Goal: Task Accomplishment & Management: Manage account settings

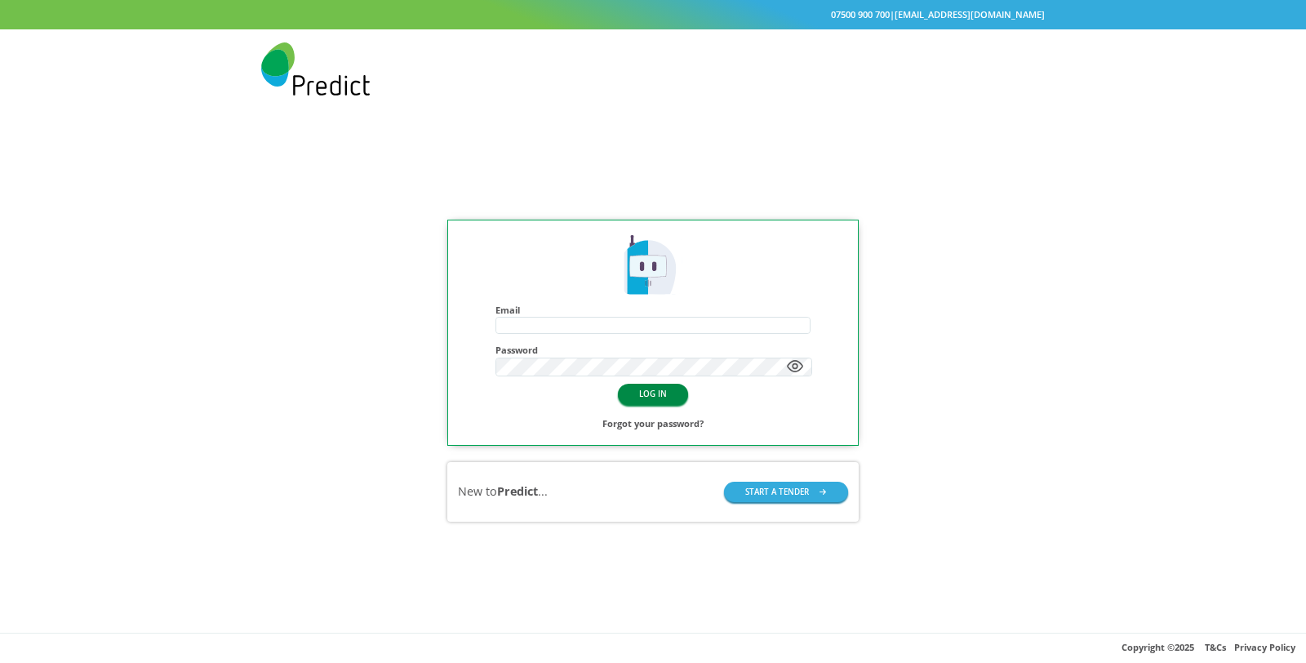
type input "**********"
click at [659, 389] on button "LOG IN" at bounding box center [653, 394] width 70 height 20
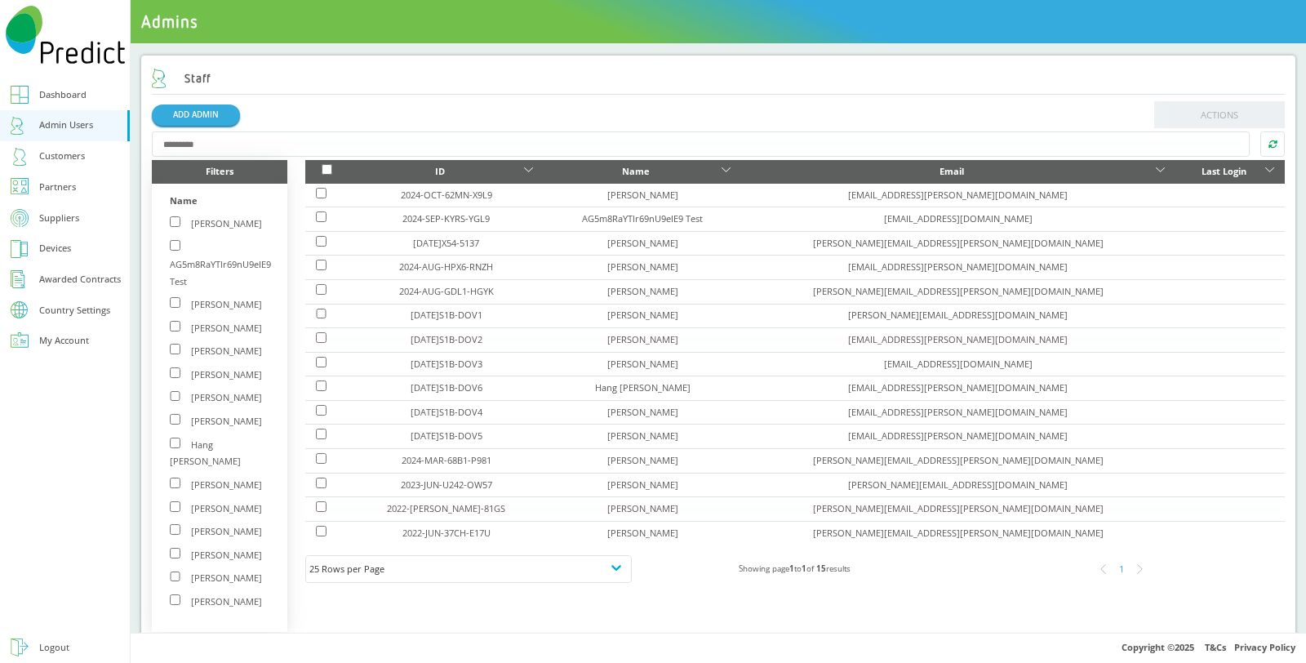
click at [63, 158] on div "Customers" at bounding box center [62, 156] width 46 height 17
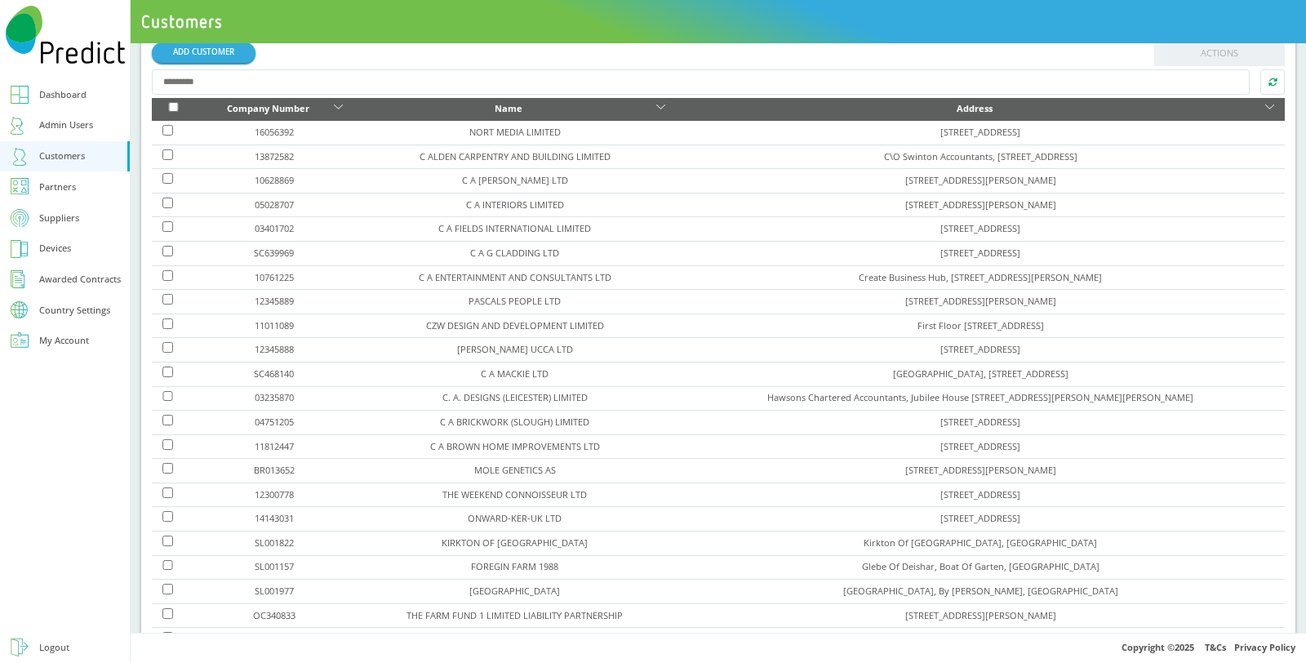
scroll to position [180, 0]
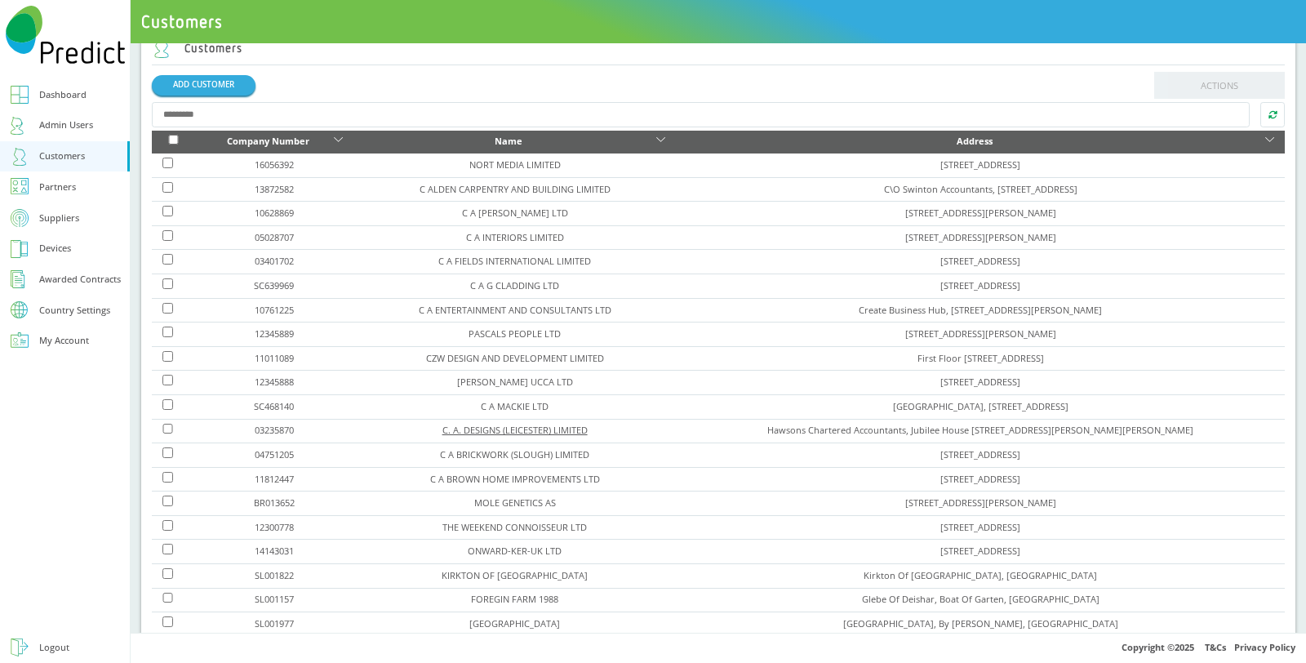
click at [478, 424] on link "C. A. DESIGNS (LEICESTER) LIMITED" at bounding box center [514, 430] width 145 height 12
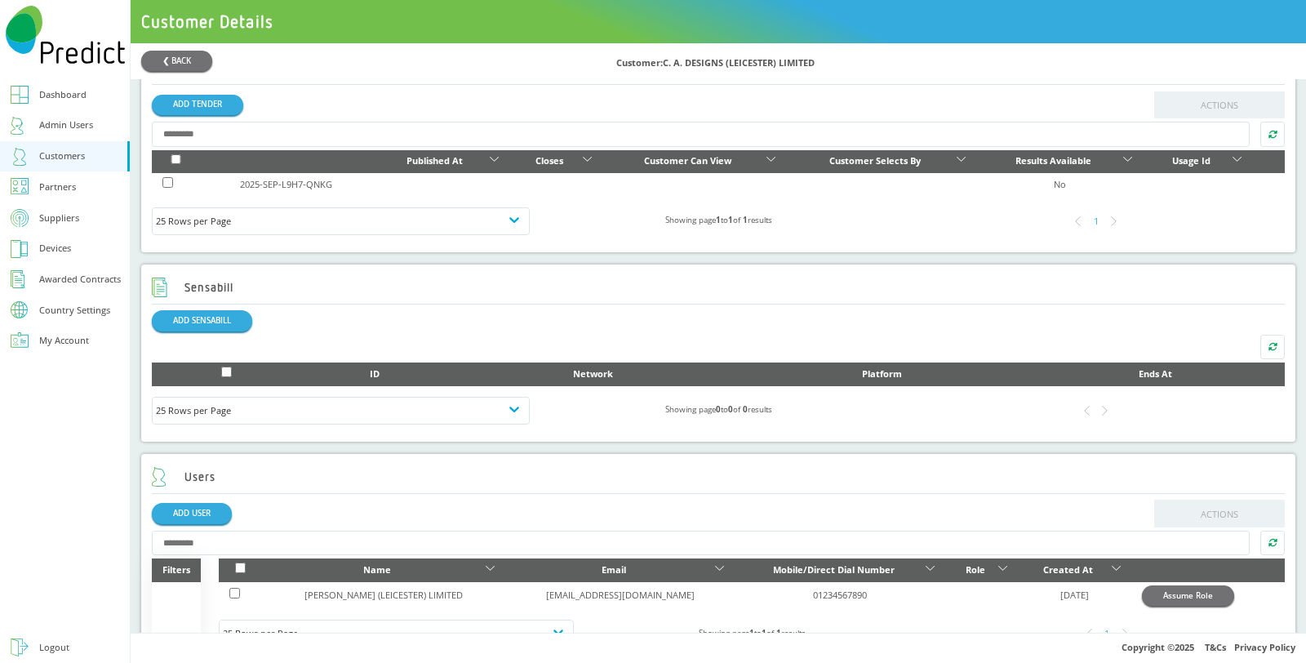
scroll to position [648, 0]
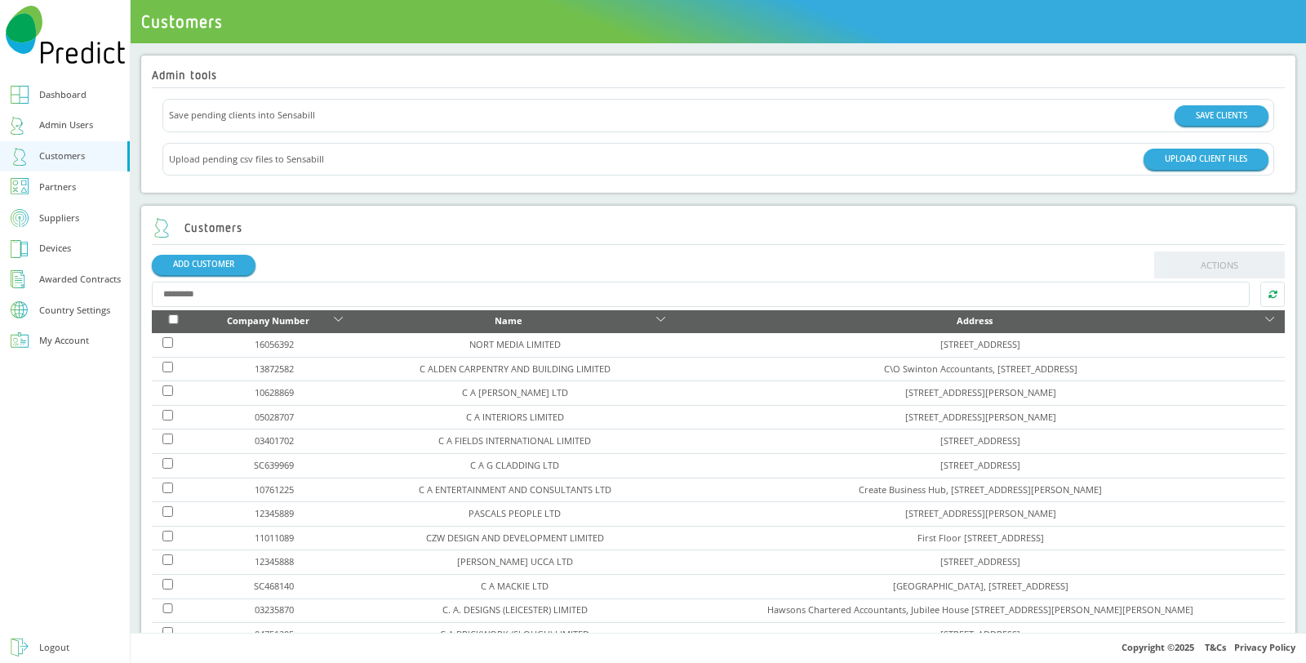
click at [386, 294] on input "text" at bounding box center [701, 294] width 1098 height 25
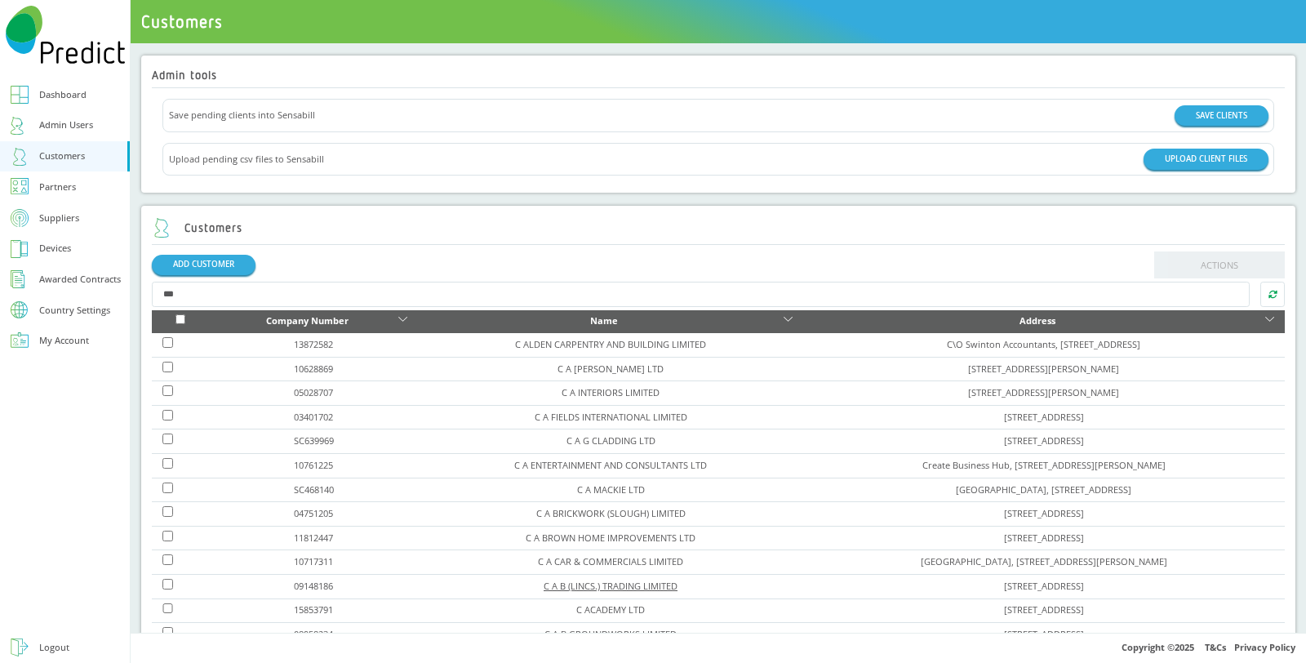
type input "***"
click at [544, 581] on link "C A B (LINCS.) TRADING LIMITED" at bounding box center [611, 586] width 134 height 12
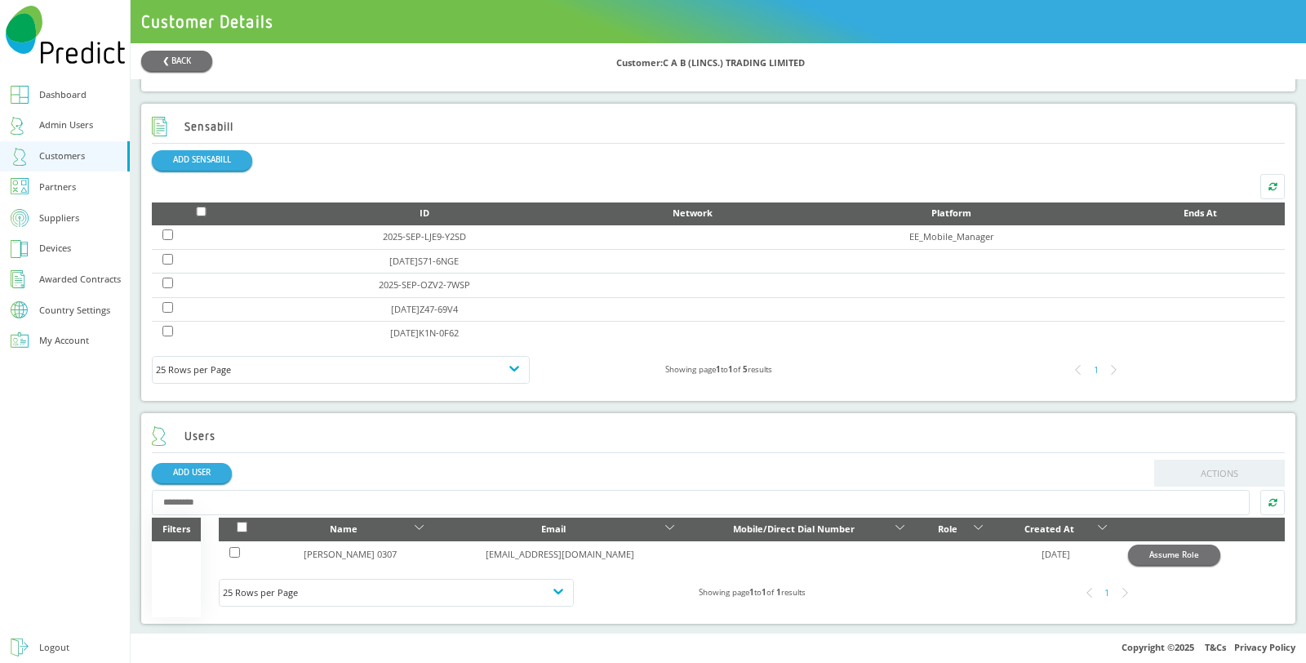
scroll to position [368, 0]
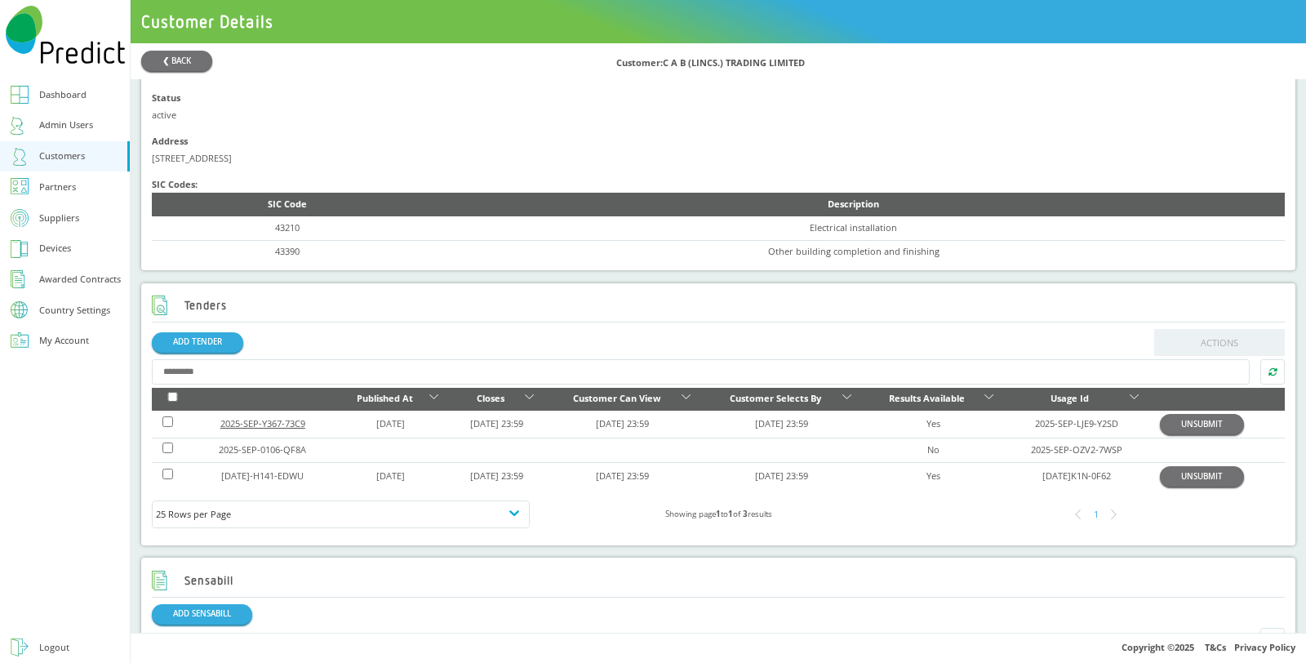
click at [262, 420] on link "2025-SEP-Y367-73C9" at bounding box center [262, 423] width 85 height 12
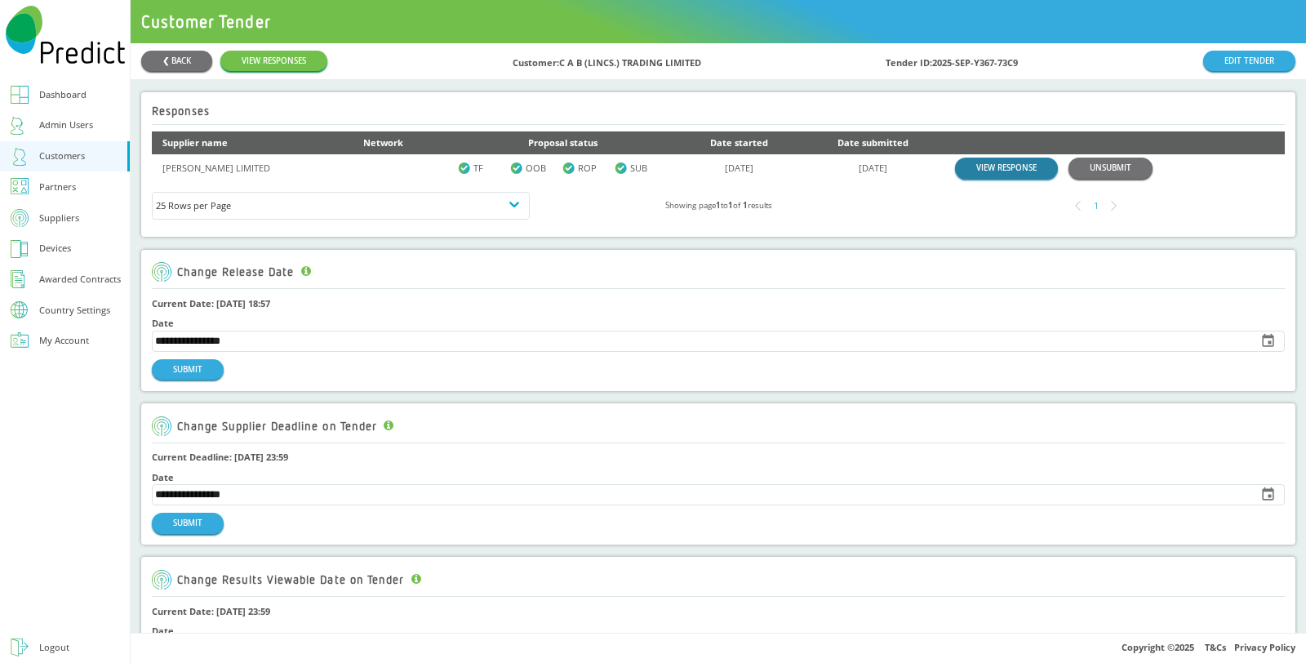
click at [972, 166] on link "VIEW RESPONSE" at bounding box center [1006, 168] width 103 height 20
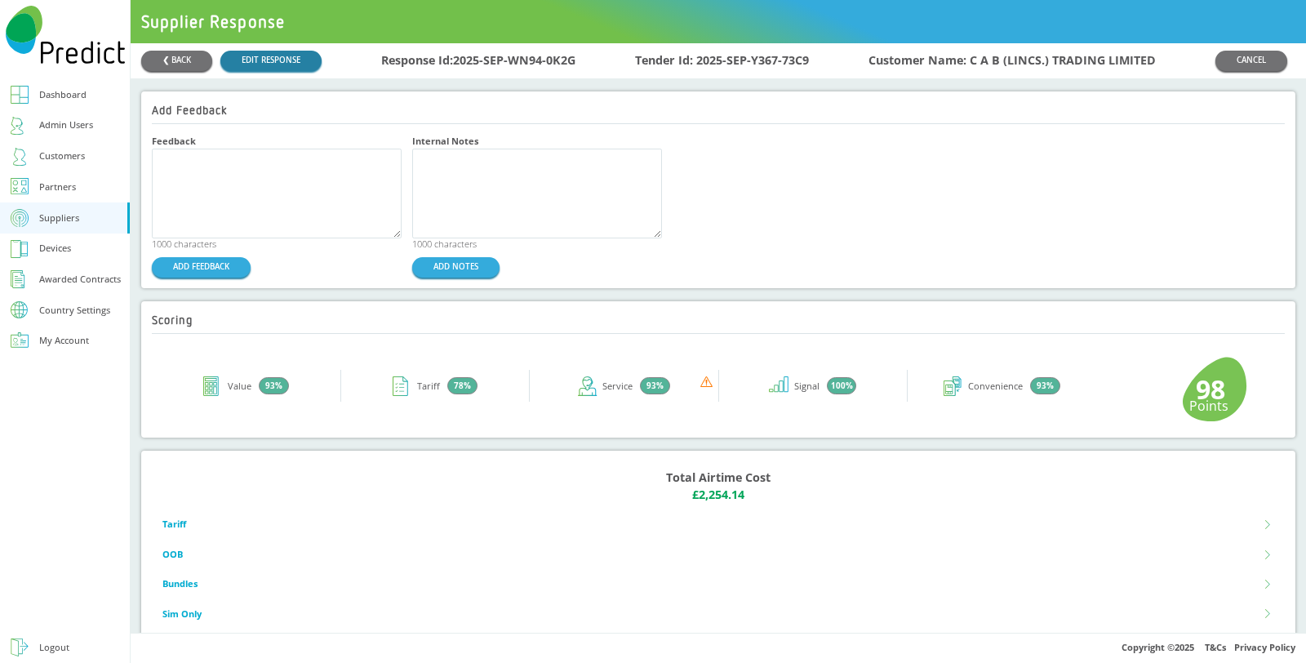
click at [280, 63] on link "EDIT RESPONSE" at bounding box center [270, 61] width 101 height 20
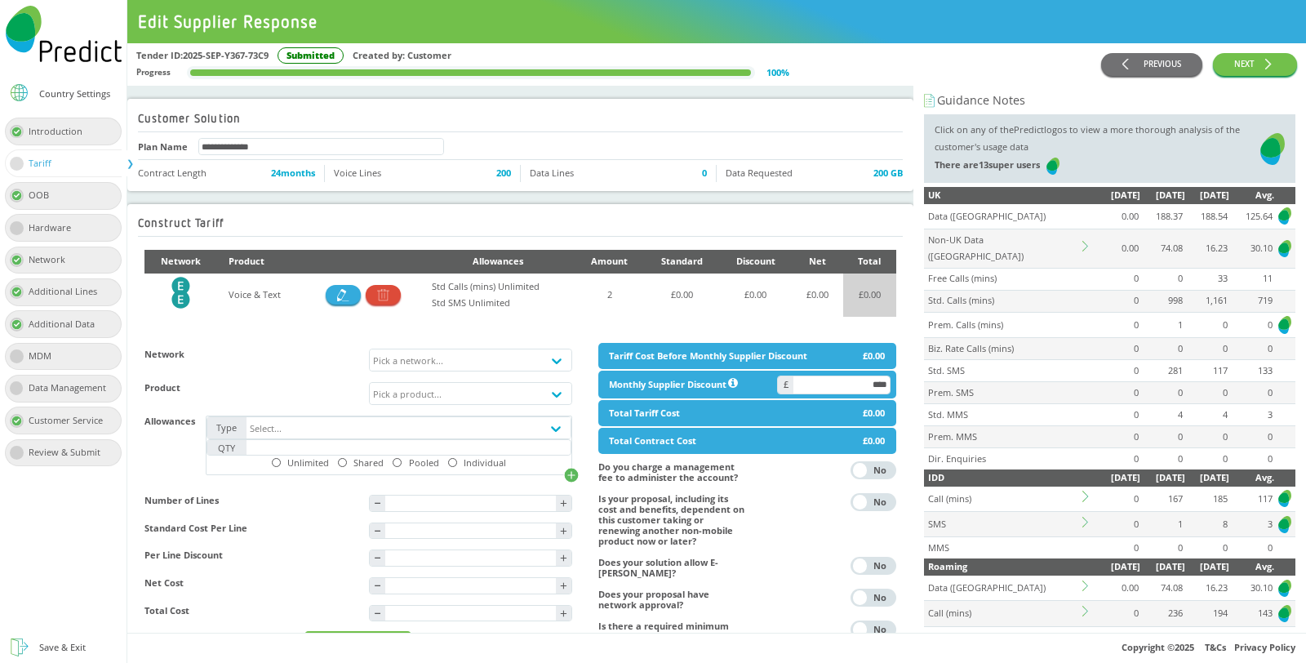
click at [69, 94] on div "Country Settings" at bounding box center [74, 93] width 71 height 9
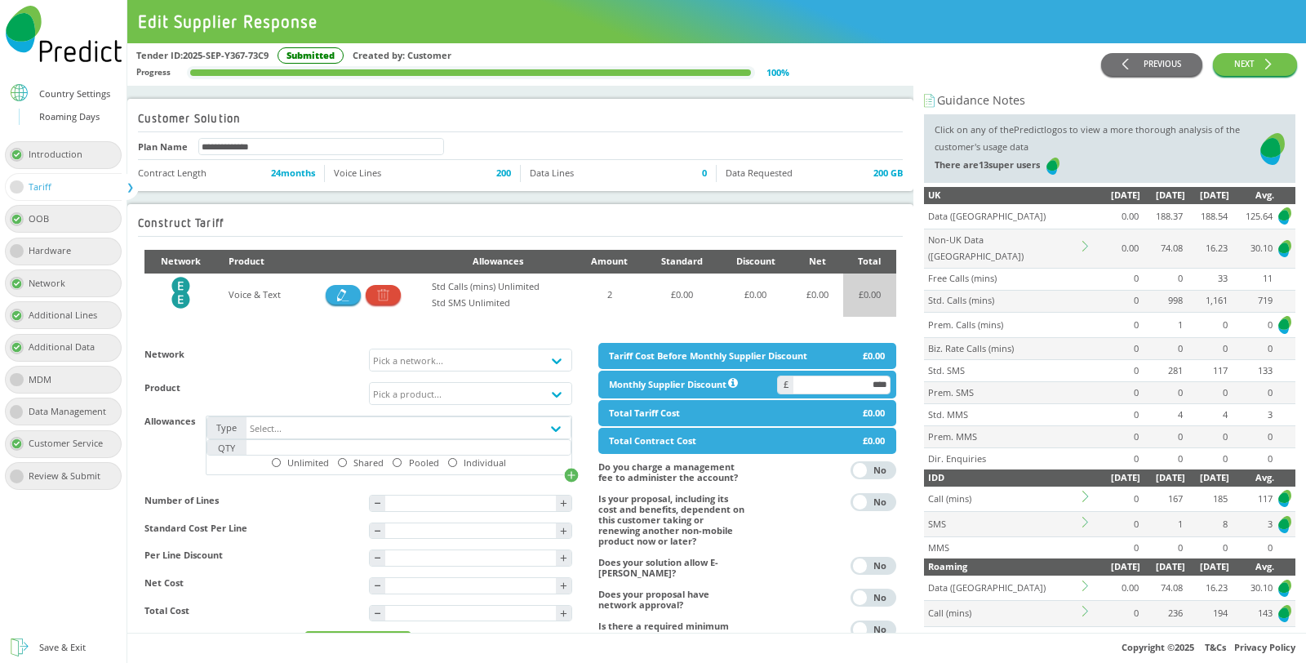
click at [68, 114] on div "Roaming Days" at bounding box center [69, 117] width 60 height 17
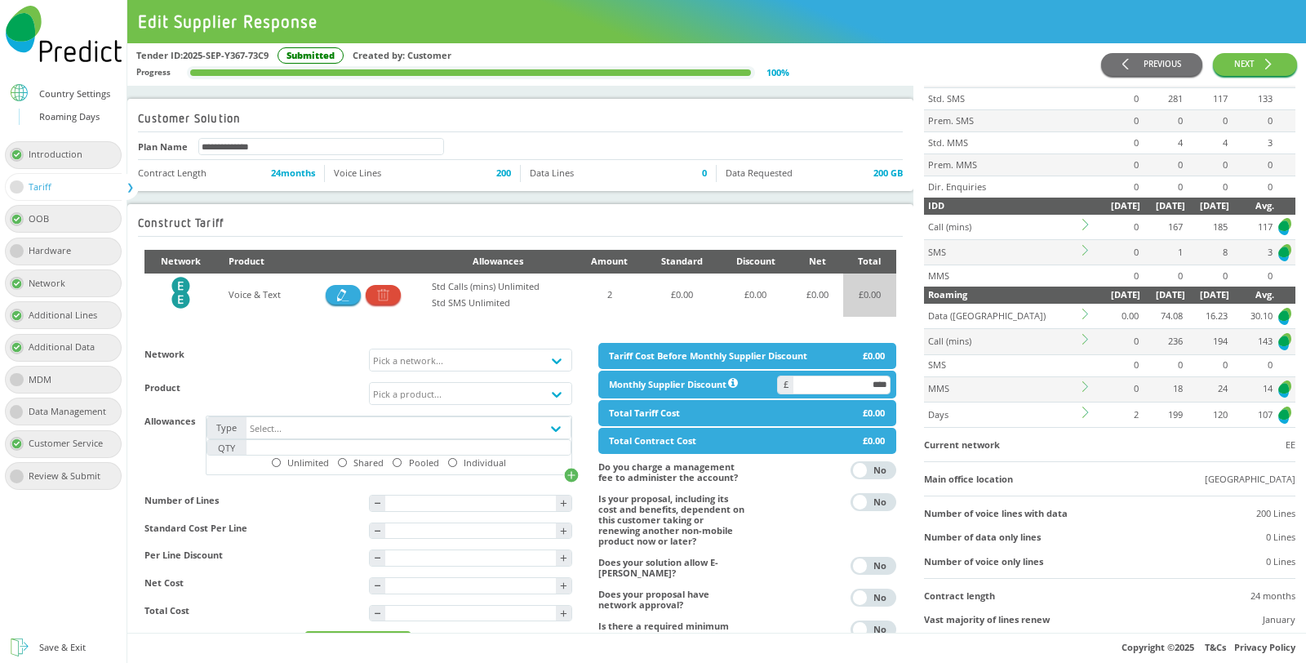
click at [1083, 309] on icon at bounding box center [1088, 314] width 11 height 11
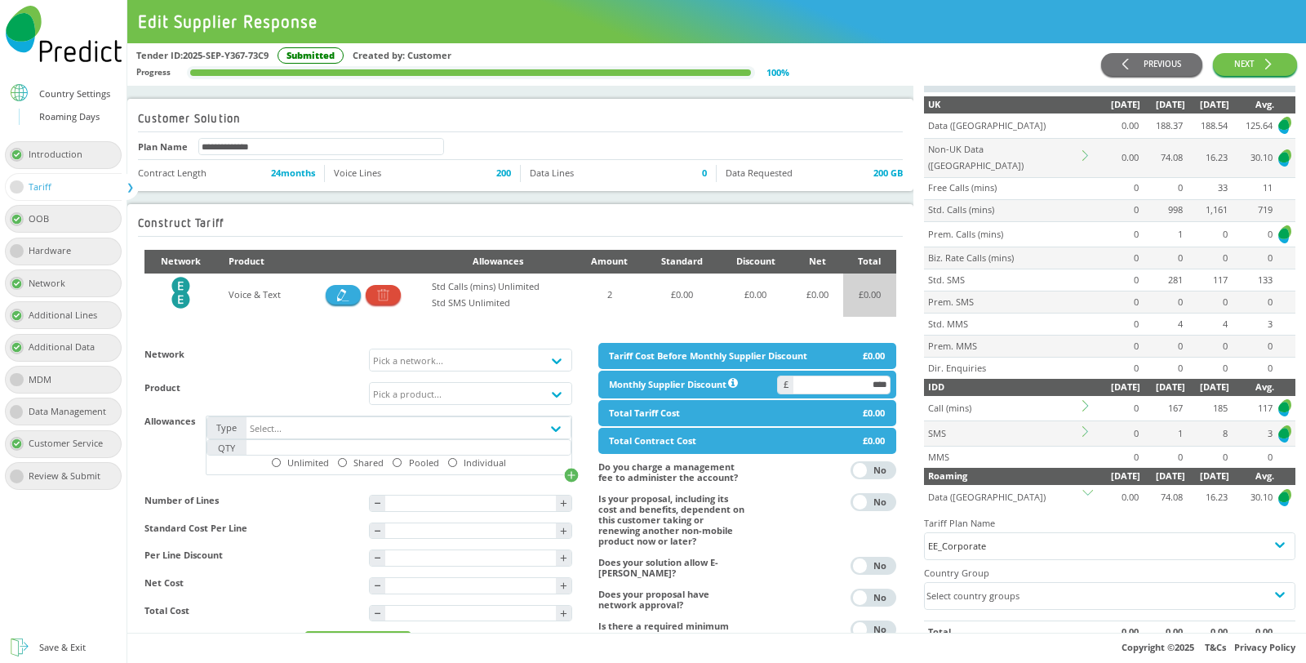
scroll to position [0, 0]
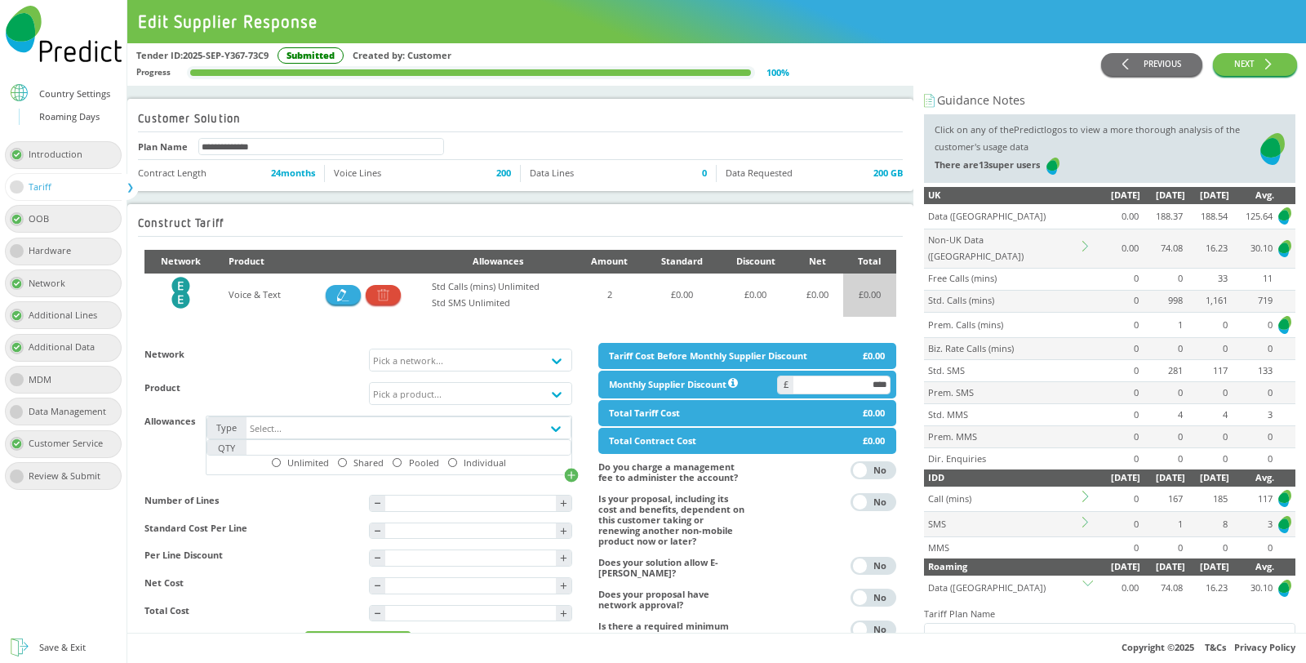
click at [1083, 241] on icon at bounding box center [1088, 246] width 11 height 11
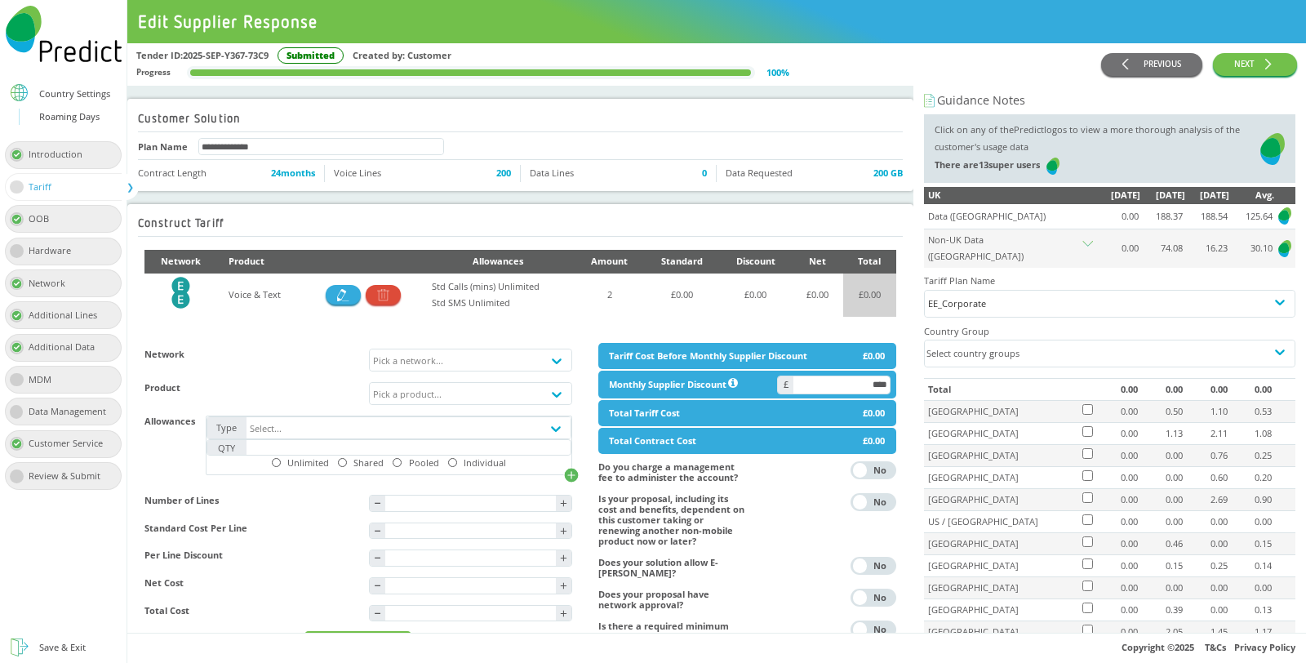
click at [1087, 241] on icon at bounding box center [1088, 246] width 11 height 11
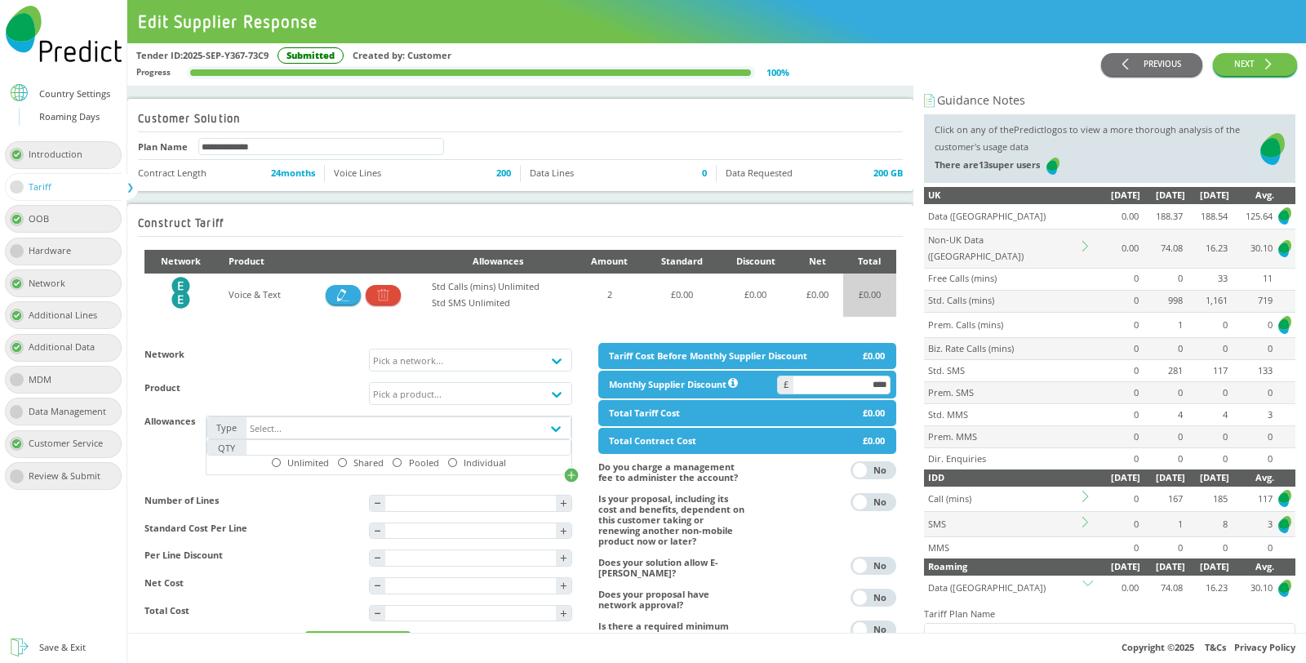
scroll to position [181, 0]
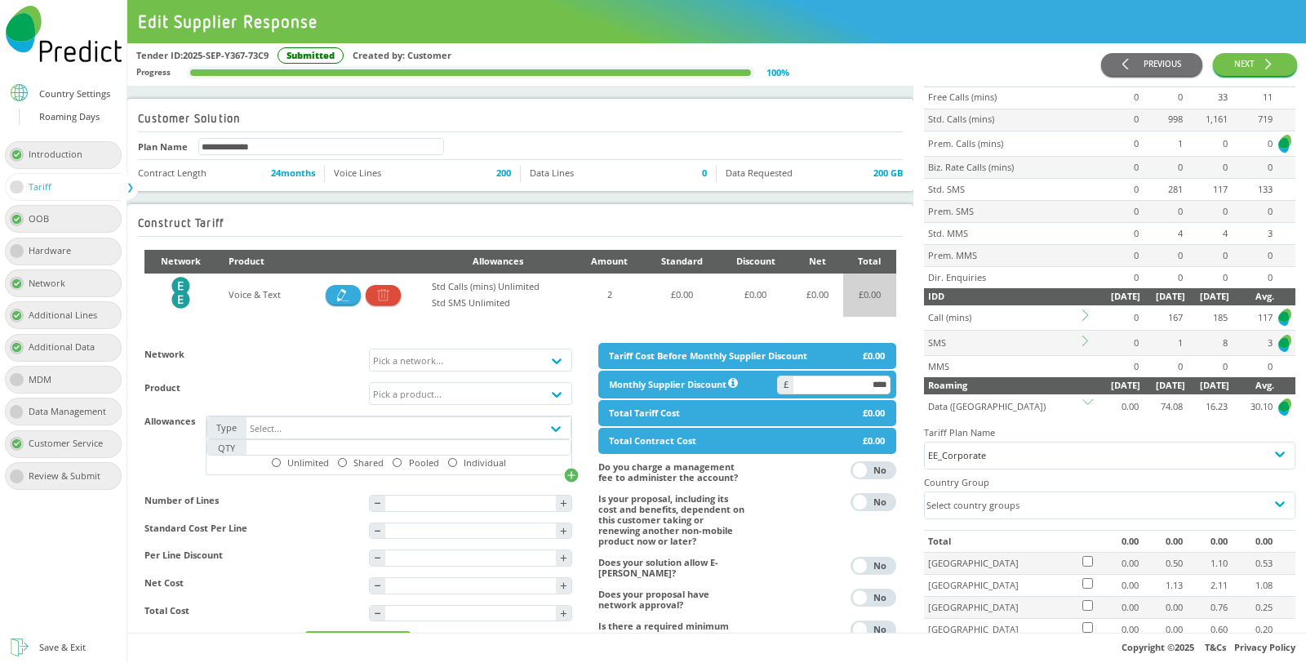
click at [1084, 309] on icon at bounding box center [1088, 314] width 11 height 11
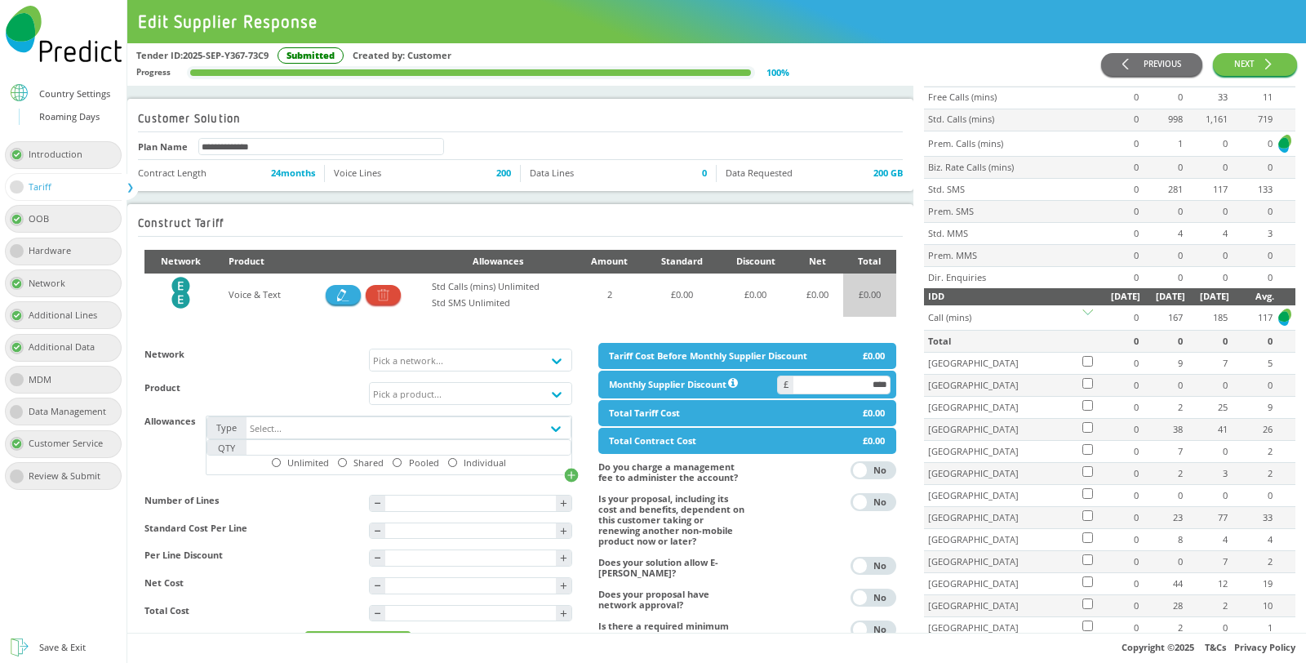
click at [1084, 309] on icon at bounding box center [1088, 314] width 11 height 11
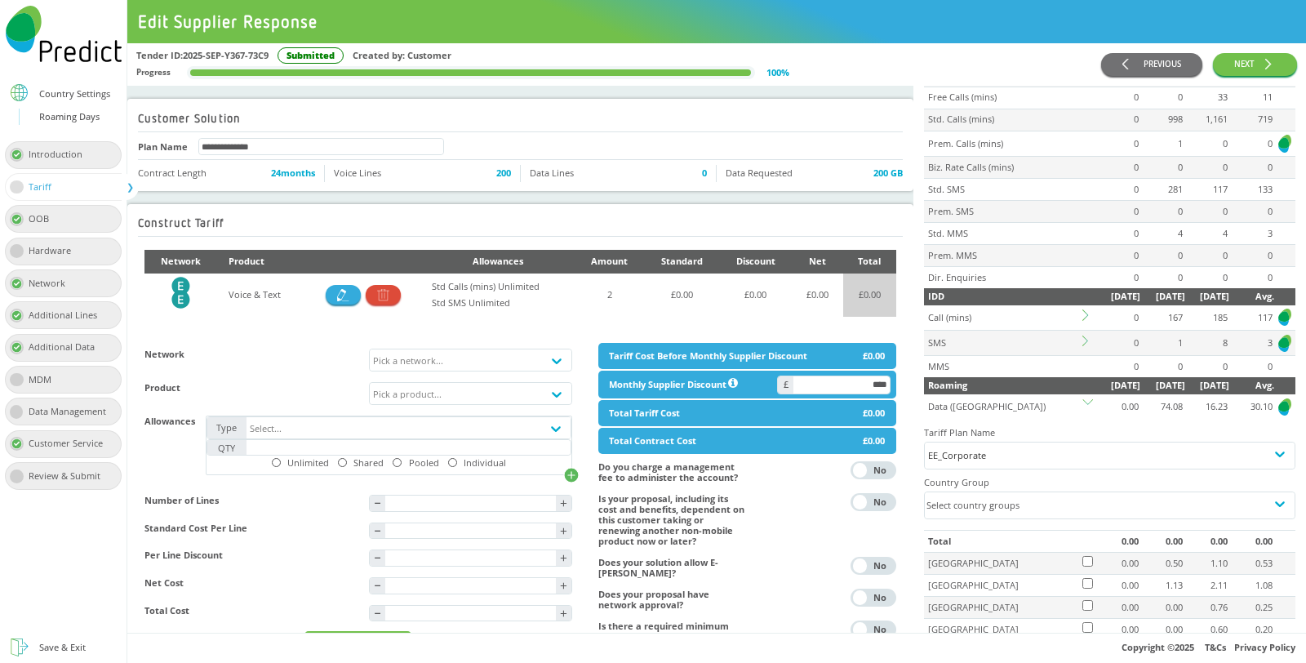
click at [1084, 336] on icon at bounding box center [1088, 341] width 11 height 11
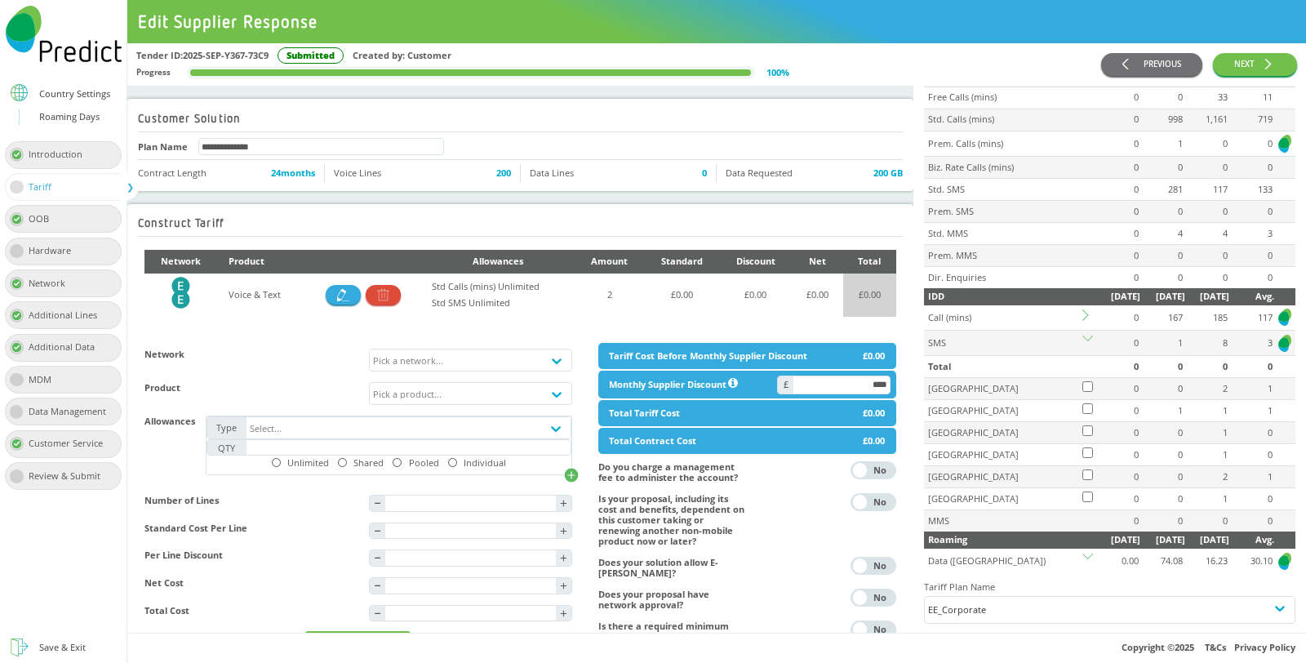
click at [1084, 336] on icon at bounding box center [1088, 341] width 11 height 11
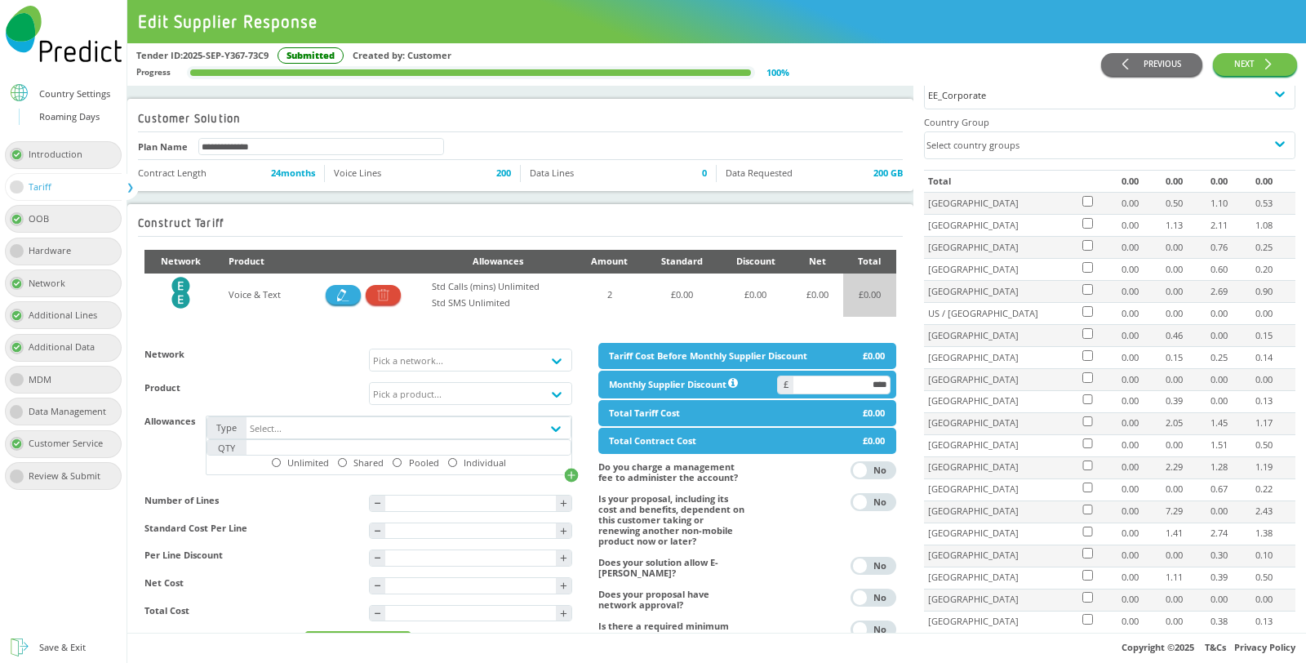
scroll to position [362, 0]
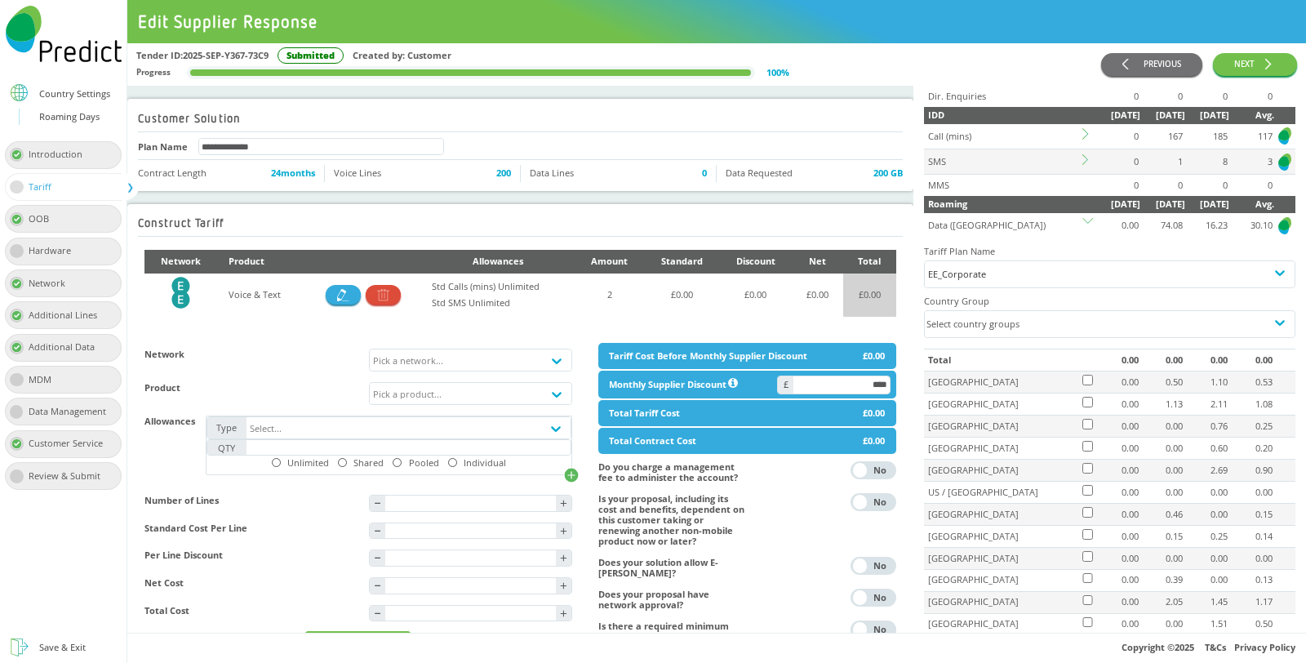
click at [1083, 218] on icon at bounding box center [1088, 223] width 11 height 11
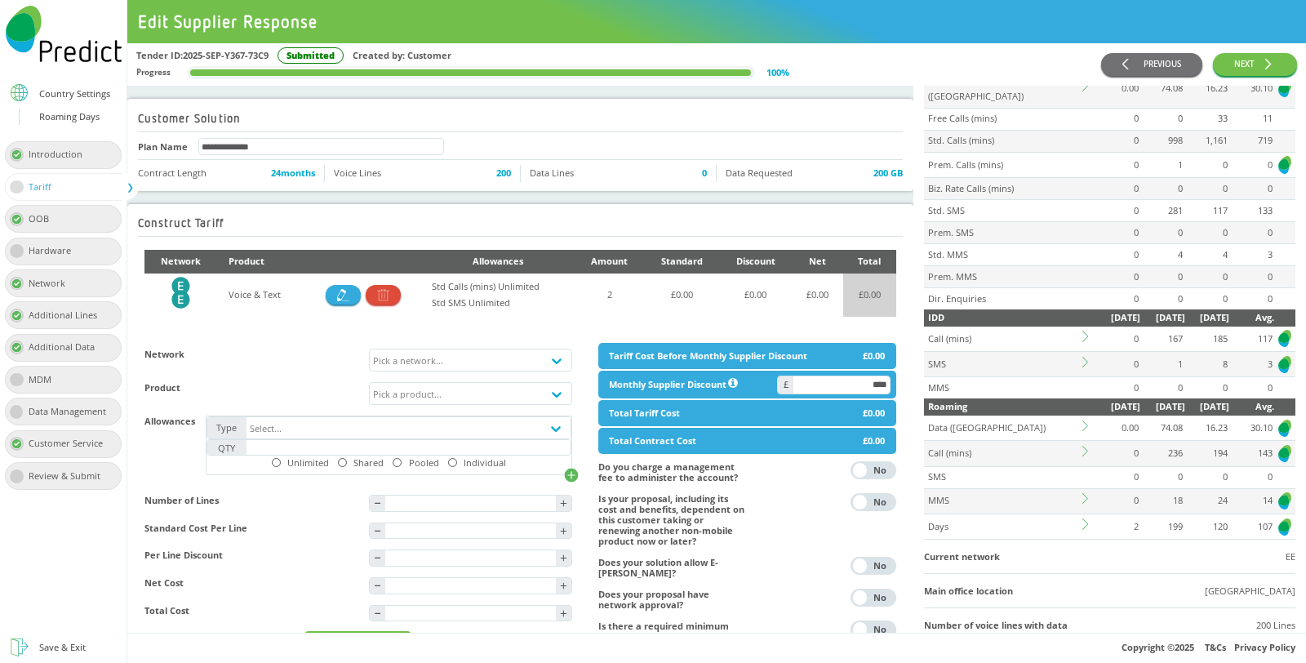
scroll to position [181, 0]
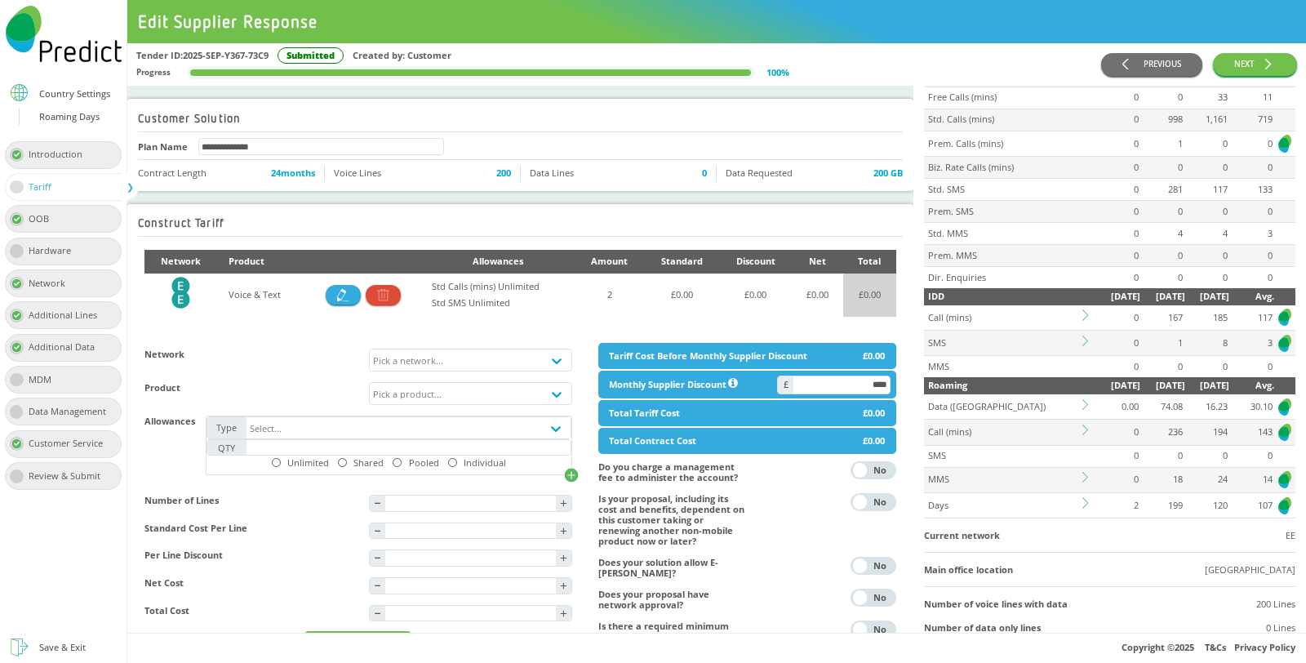
click at [1083, 425] on icon at bounding box center [1088, 430] width 11 height 11
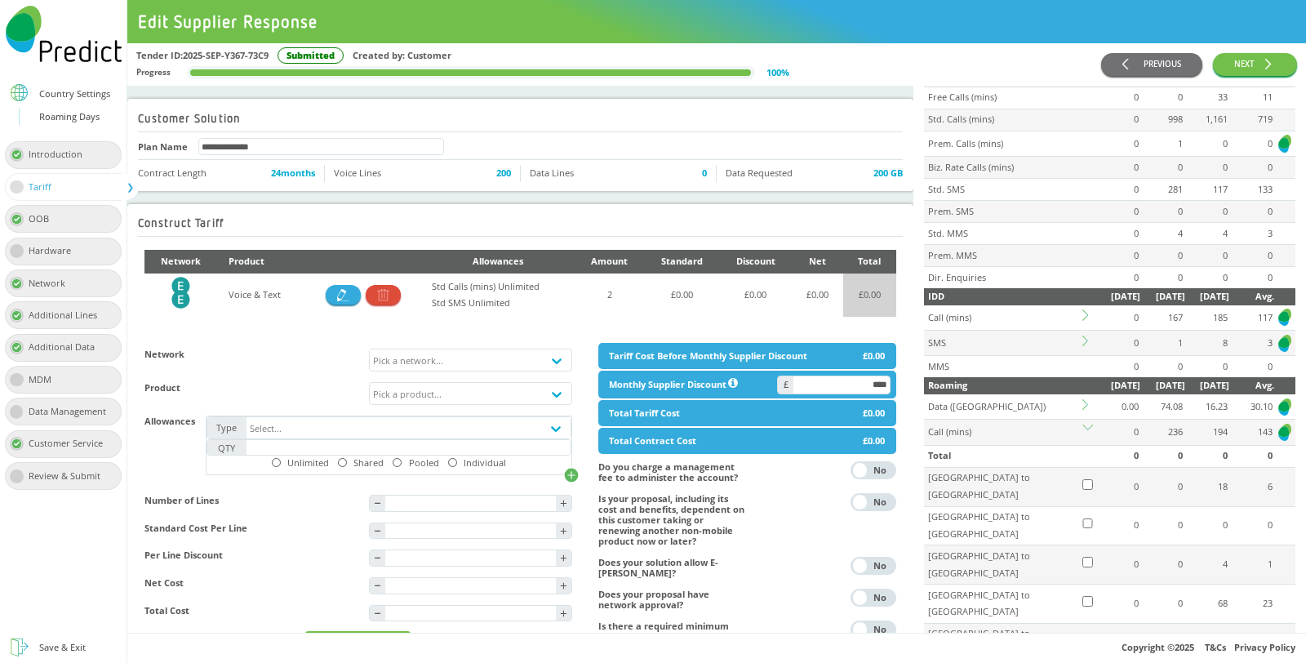
click at [1083, 399] on icon at bounding box center [1088, 404] width 11 height 11
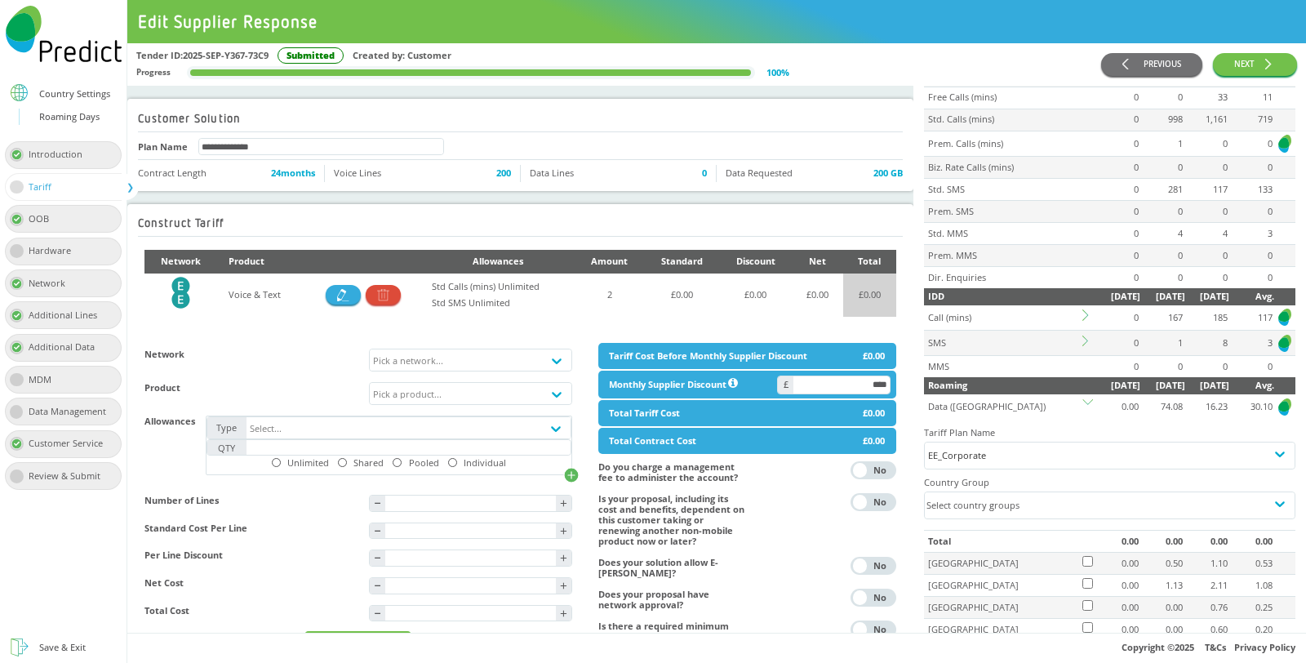
click at [1078, 394] on td "Data ([GEOGRAPHIC_DATA])" at bounding box center [1002, 406] width 157 height 24
click at [1083, 399] on icon at bounding box center [1088, 404] width 11 height 11
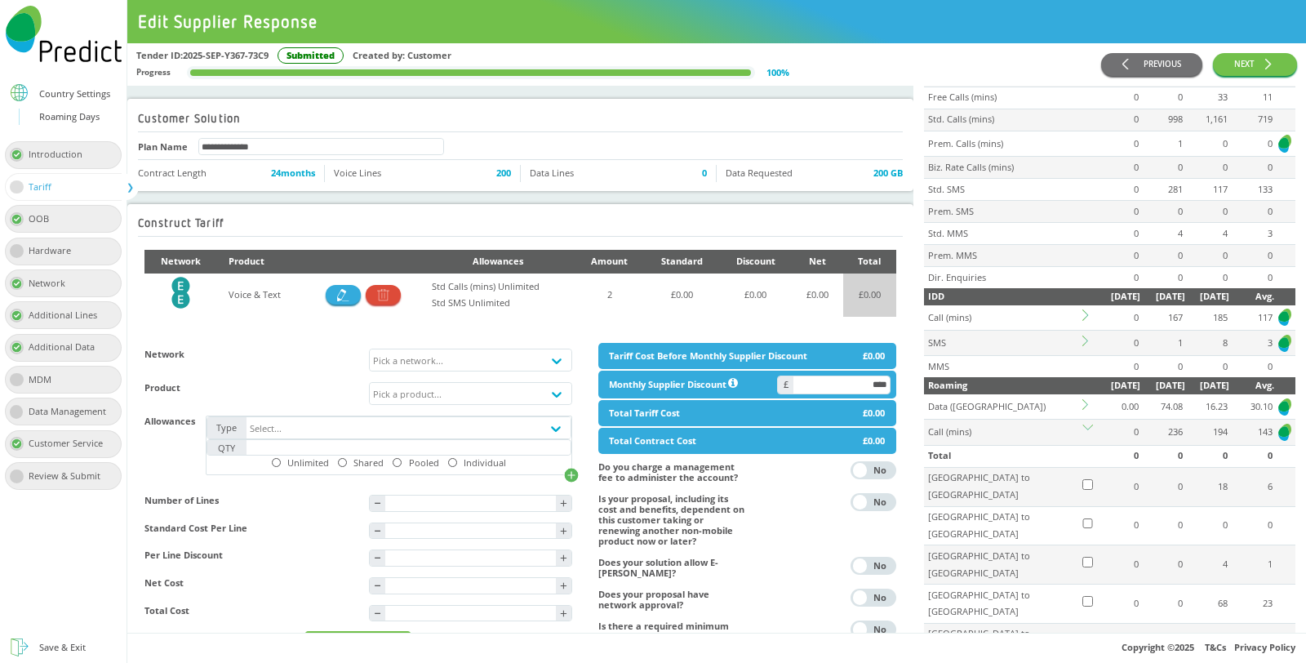
click at [1083, 425] on icon at bounding box center [1088, 430] width 11 height 11
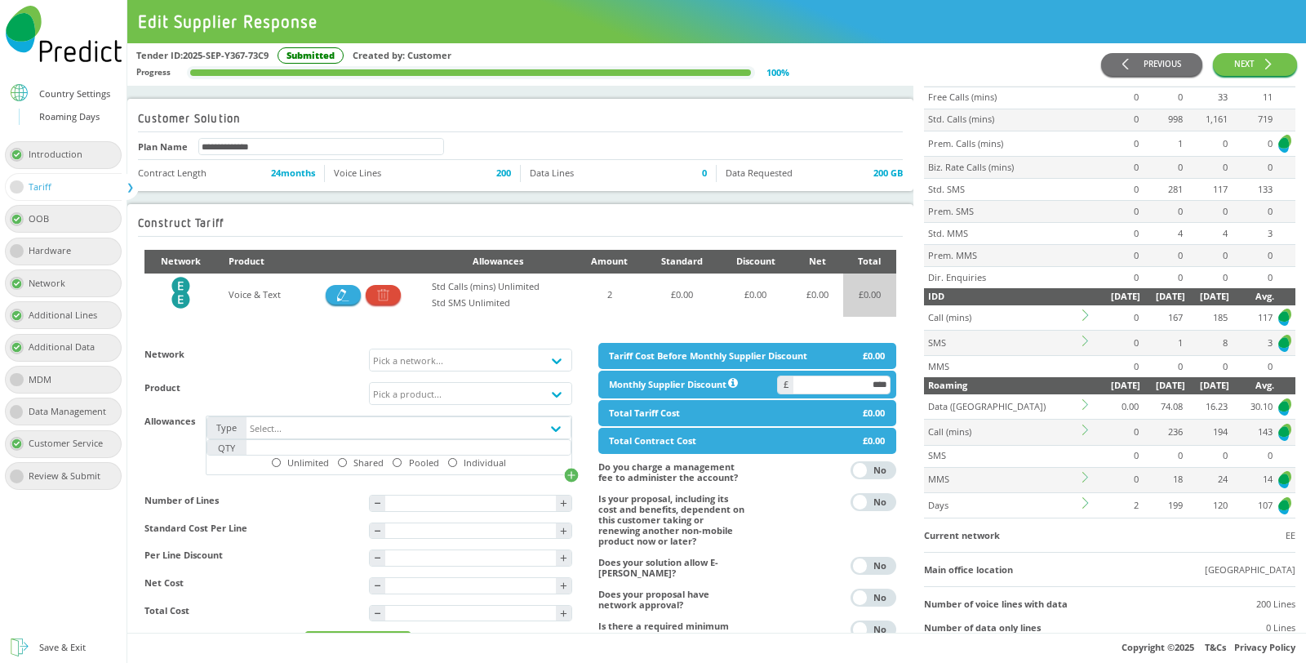
click at [1083, 472] on icon at bounding box center [1088, 477] width 11 height 11
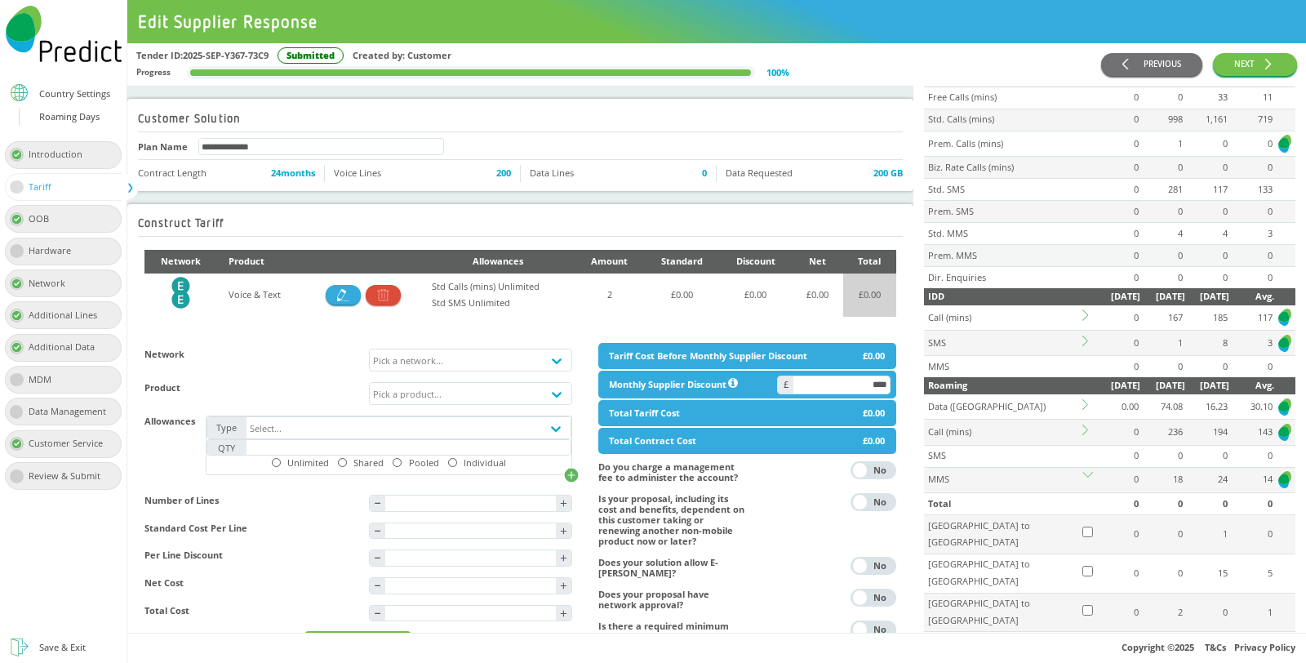
click at [1083, 472] on icon at bounding box center [1088, 477] width 11 height 11
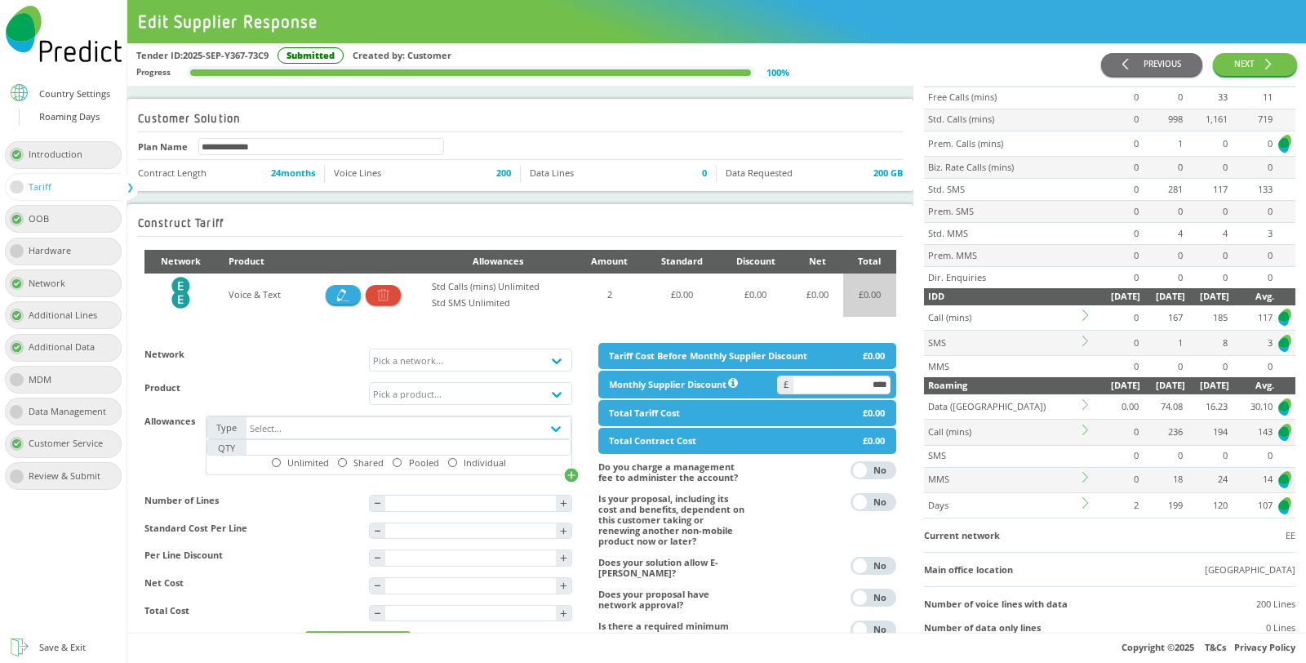
click at [1083, 497] on icon at bounding box center [1088, 502] width 11 height 11
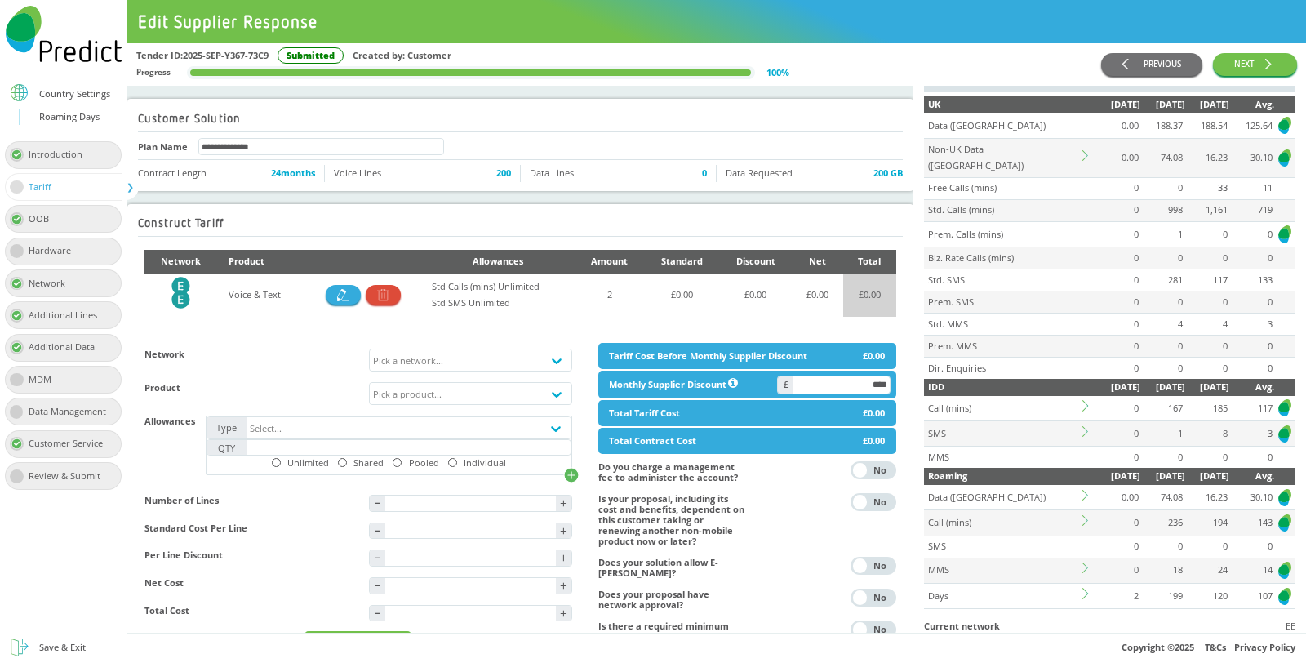
click at [1083, 400] on icon at bounding box center [1088, 405] width 11 height 11
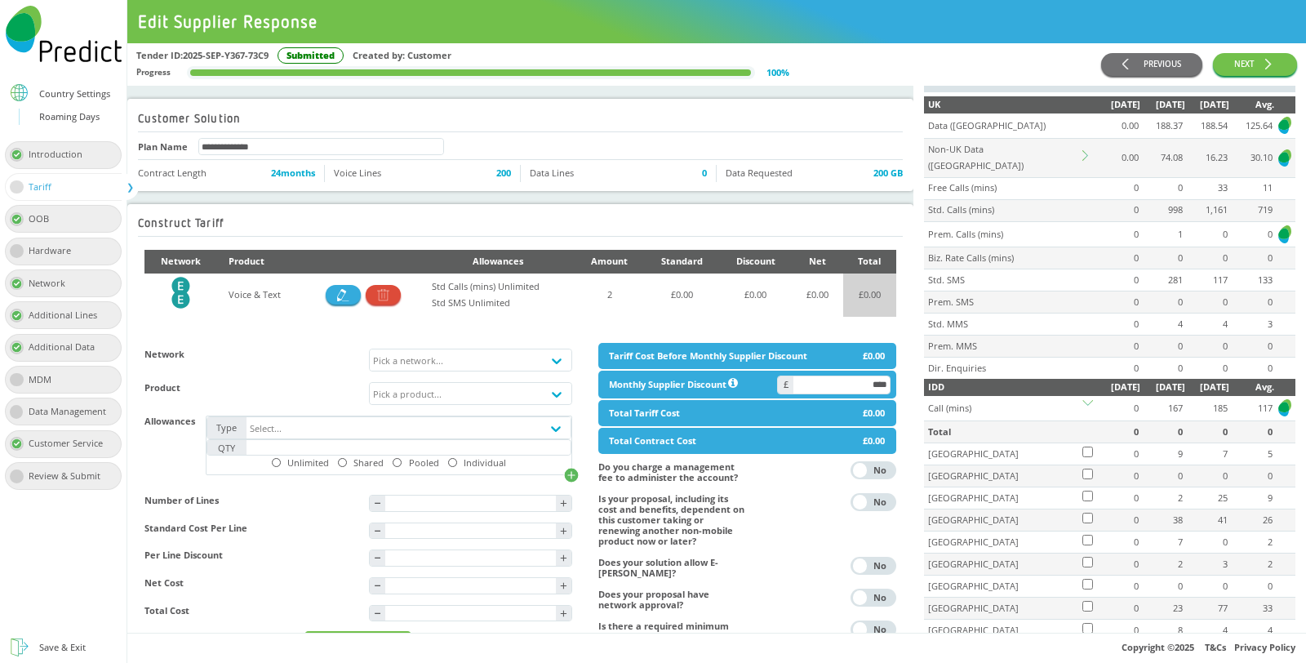
click at [1083, 400] on icon at bounding box center [1088, 405] width 11 height 11
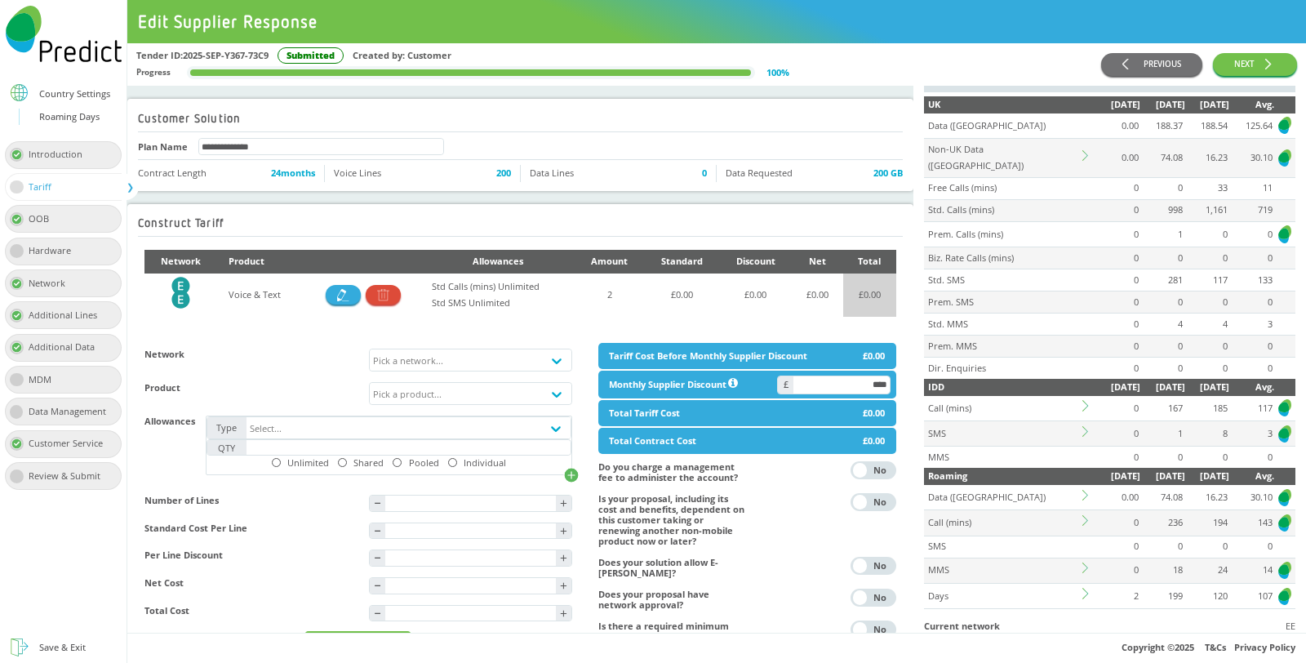
click at [1081, 421] on td at bounding box center [1089, 433] width 16 height 25
click at [1083, 426] on icon at bounding box center [1086, 431] width 6 height 11
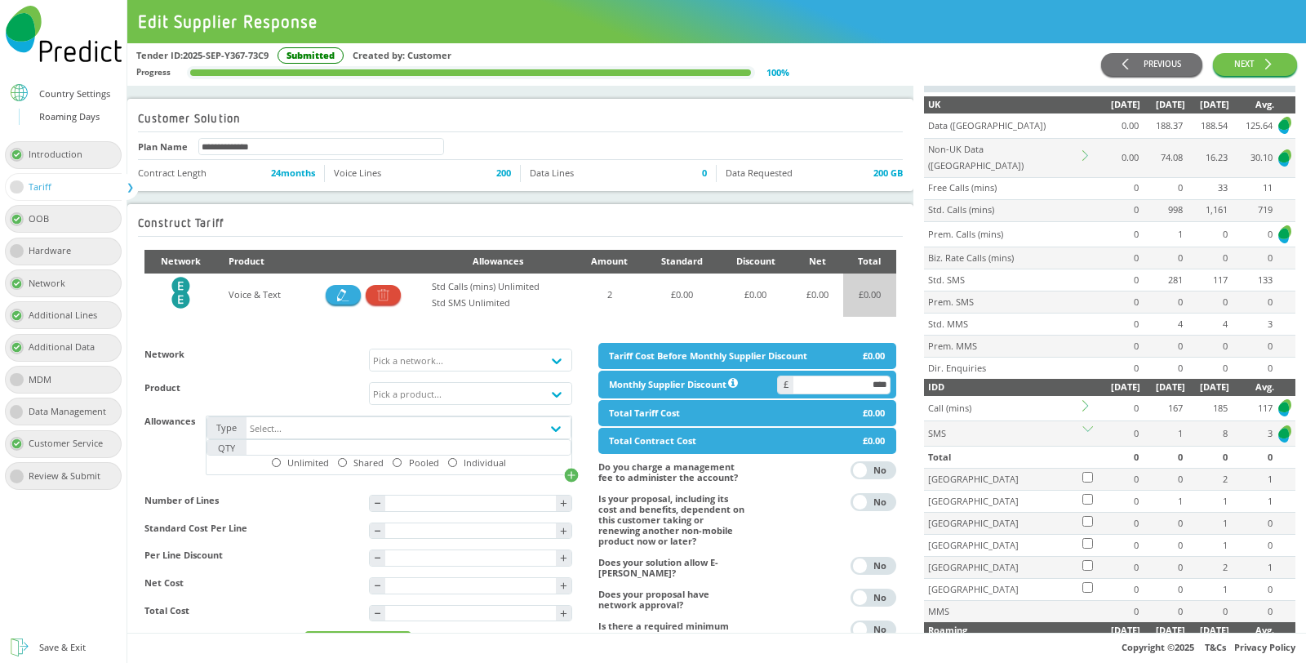
click at [1083, 426] on icon at bounding box center [1088, 431] width 11 height 11
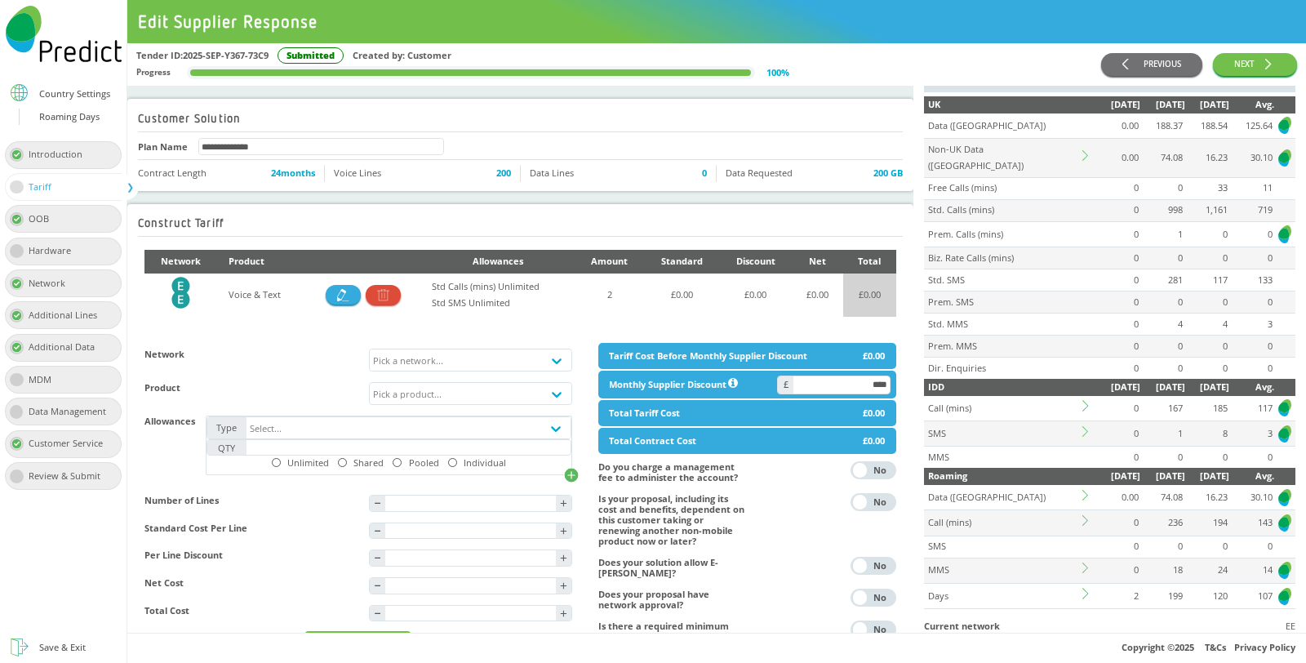
scroll to position [272, 0]
